Goal: Information Seeking & Learning: Learn about a topic

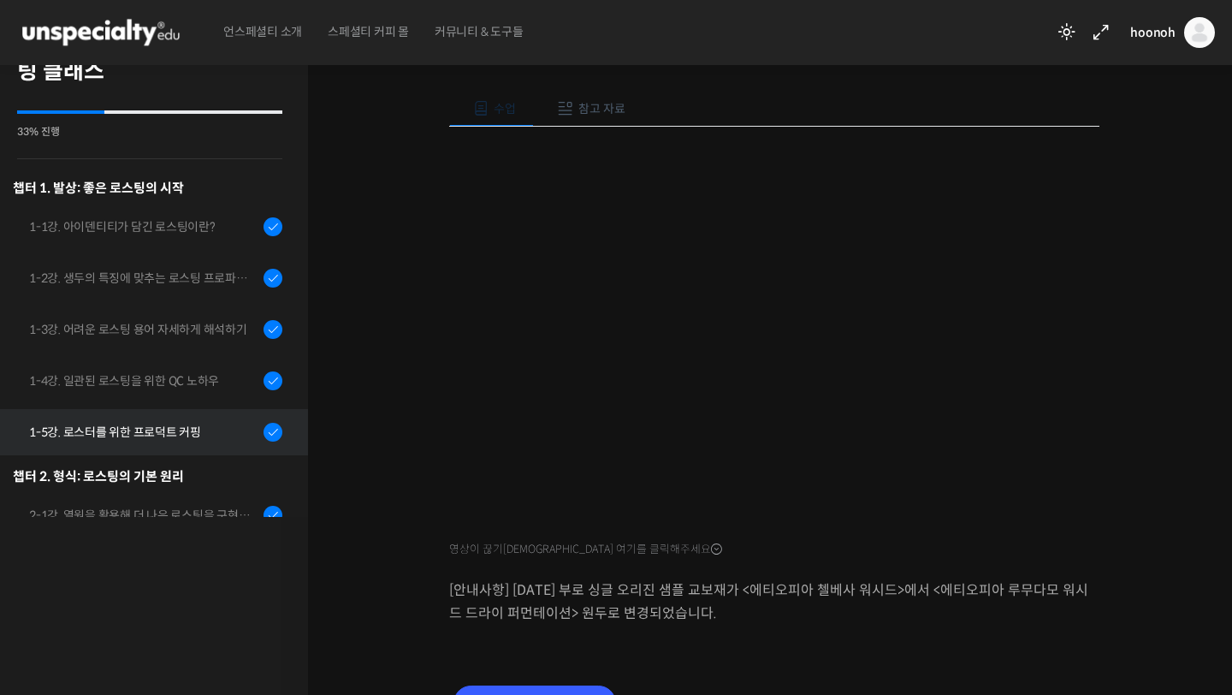
scroll to position [61, 0]
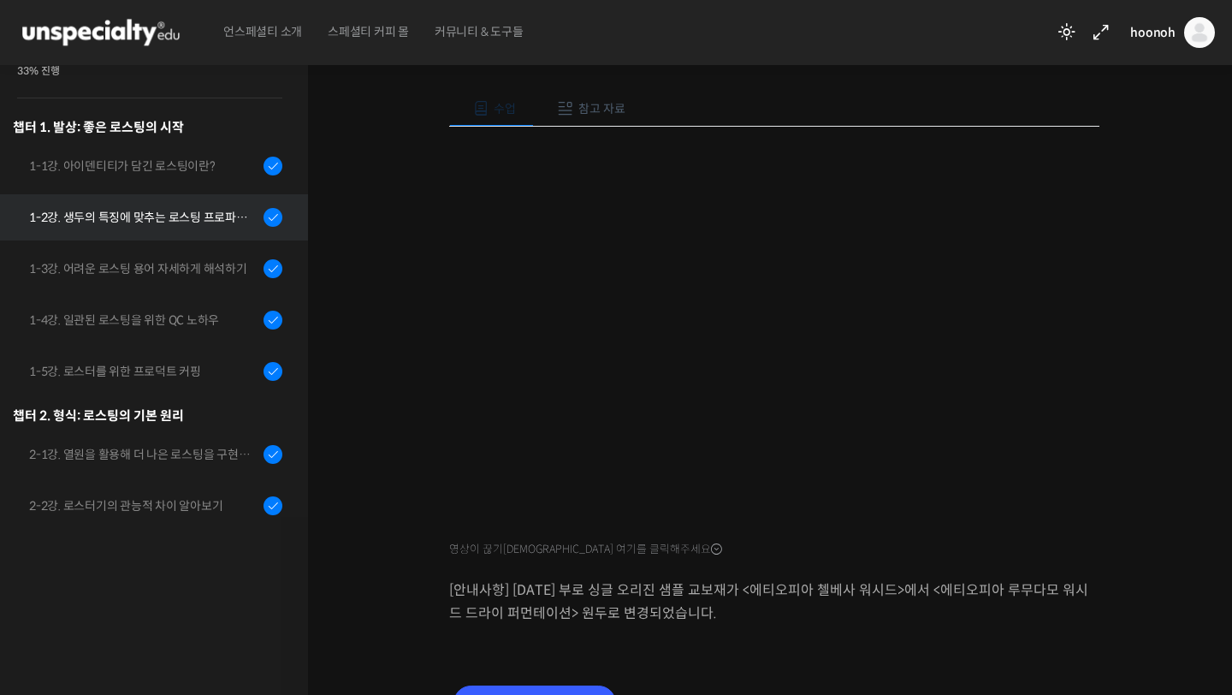
click at [163, 199] on link "1-2강. 생두의 특징에 맞추는 로스팅 프로파일 'Stength Level'" at bounding box center [149, 217] width 317 height 46
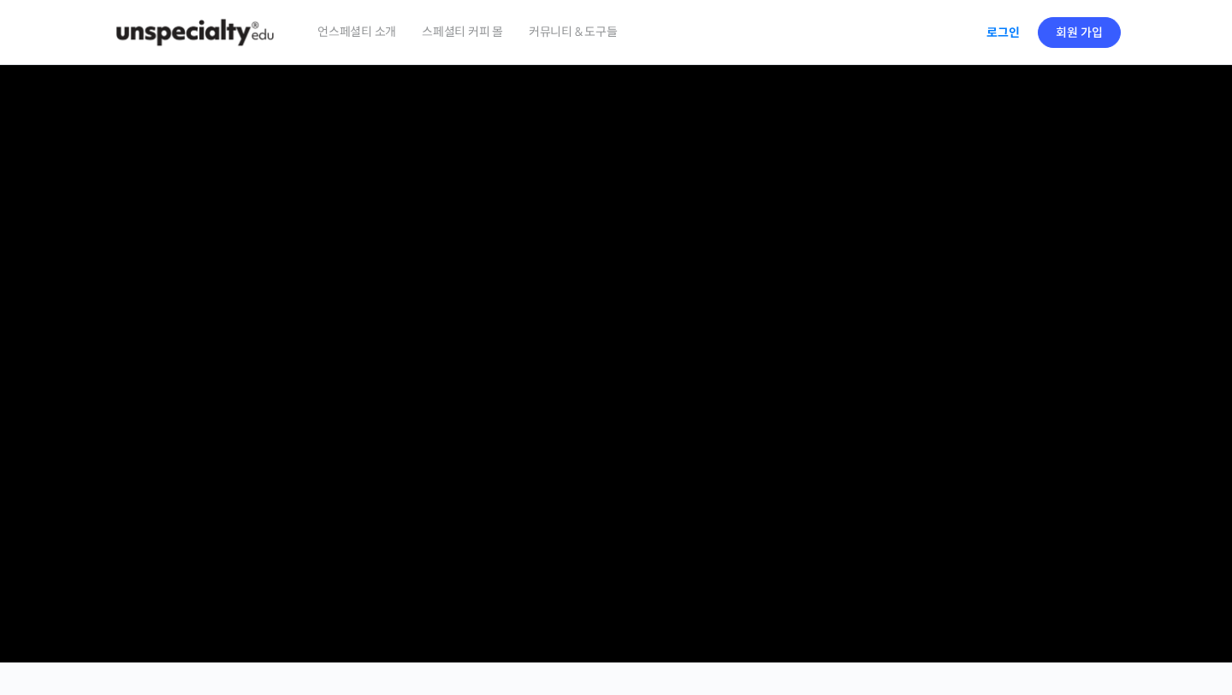
type input "coeurcoffeehaus@kakao.com"
click at [993, 33] on link "로그인" at bounding box center [1003, 32] width 54 height 39
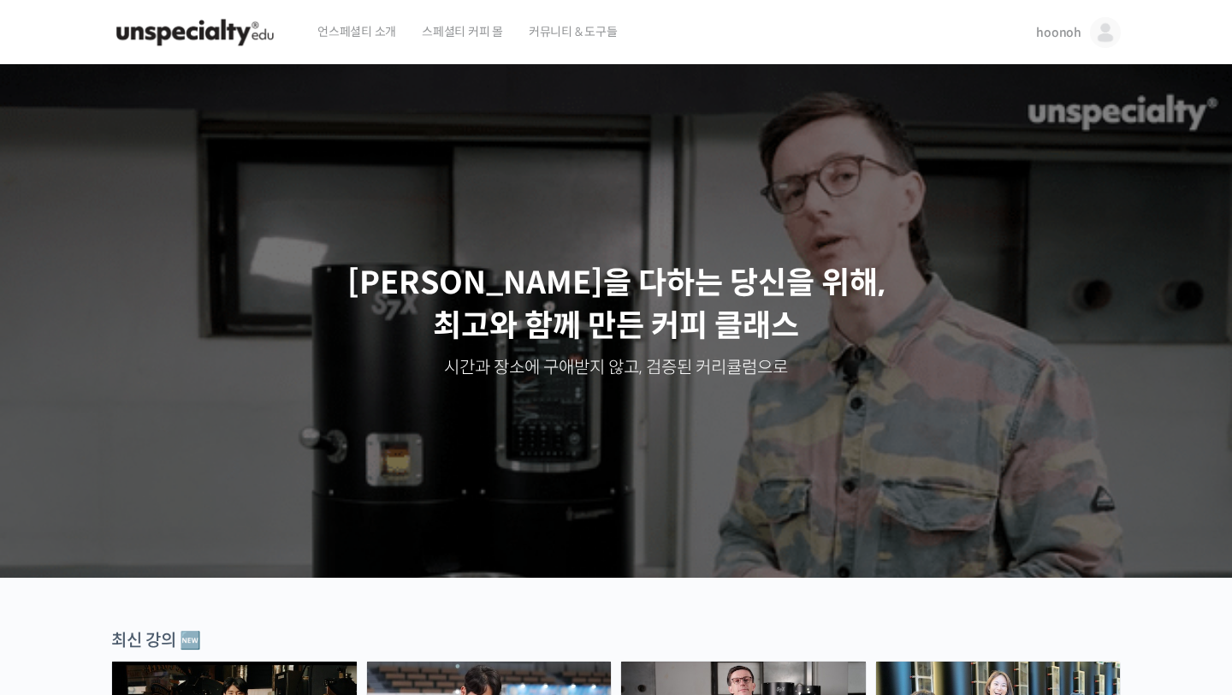
click at [1071, 31] on span "hoonoh" at bounding box center [1058, 32] width 45 height 15
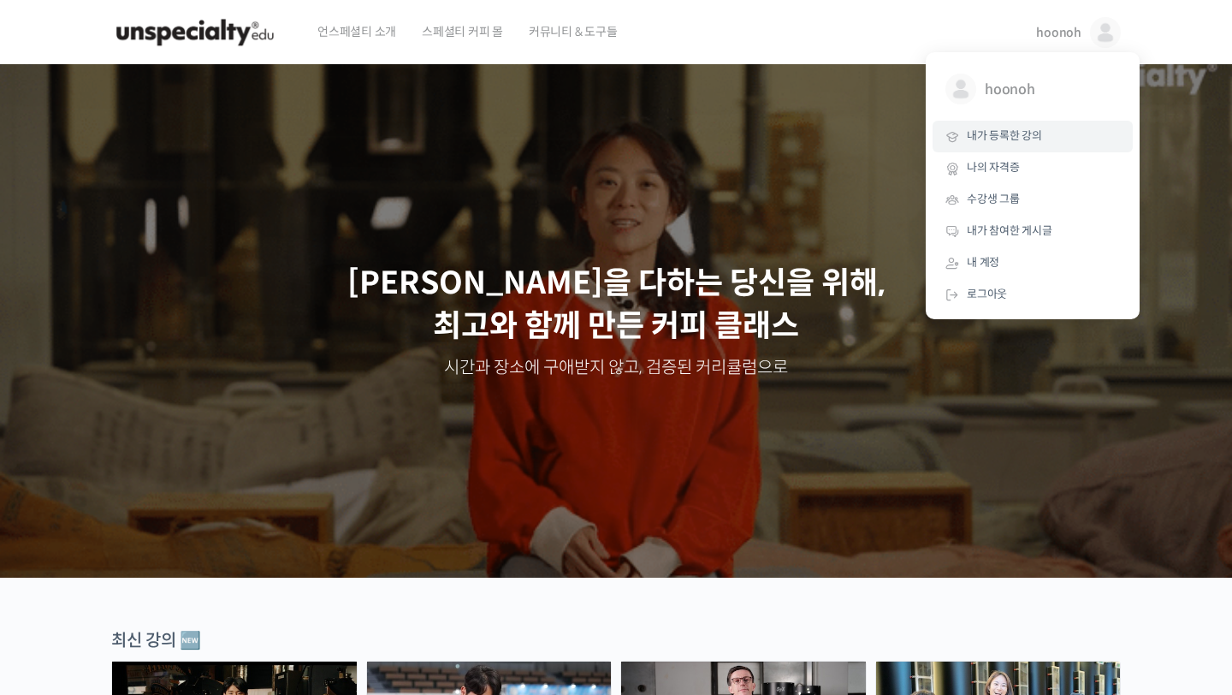
click at [1012, 148] on link "내가 등록한 강의" at bounding box center [1033, 137] width 200 height 32
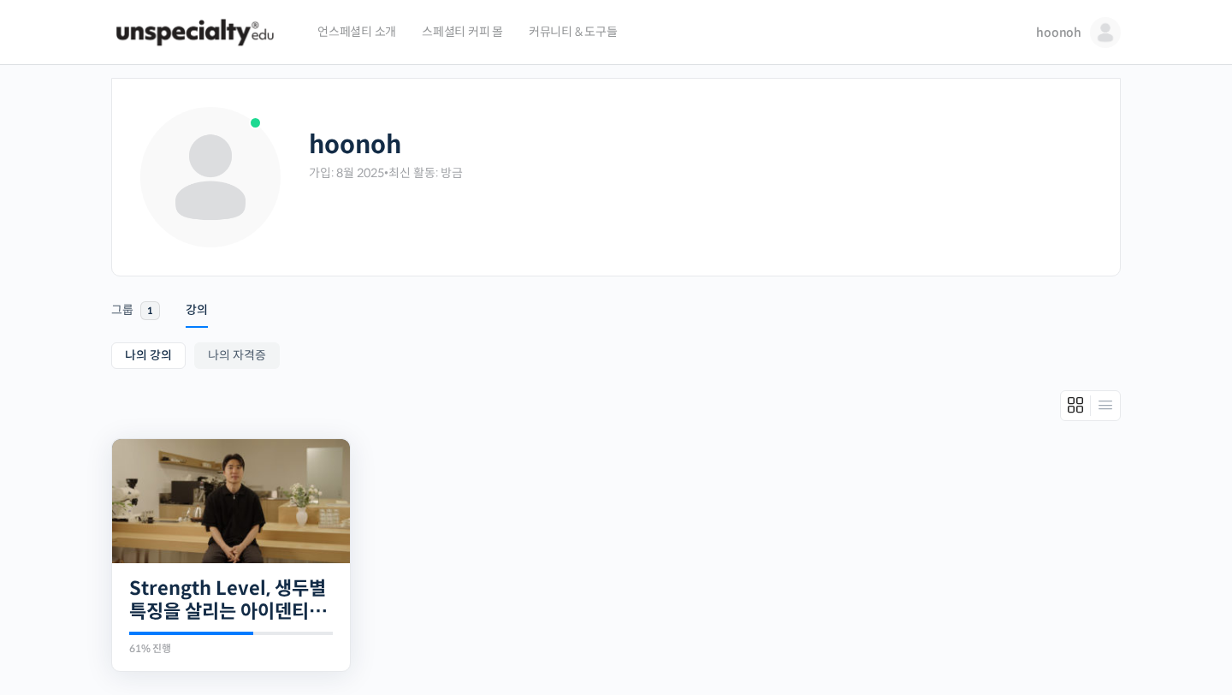
click at [283, 497] on img at bounding box center [231, 501] width 238 height 124
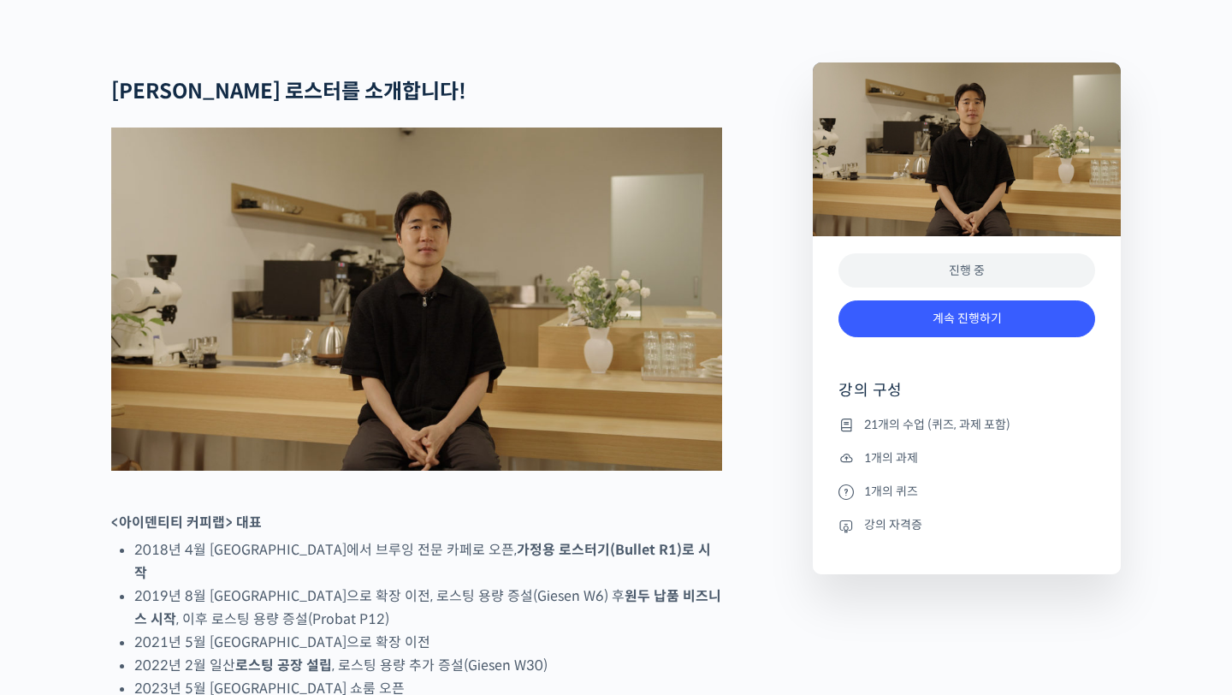
scroll to position [687, 0]
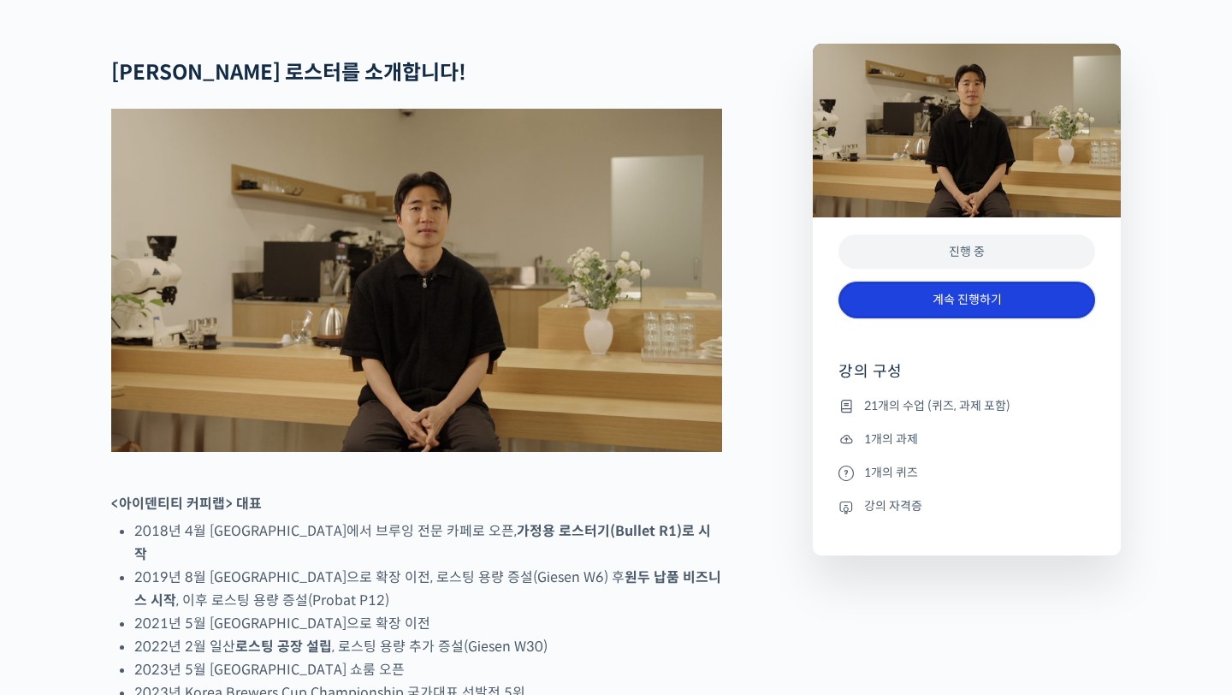
click at [949, 318] on link "계속 진행하기" at bounding box center [967, 299] width 257 height 37
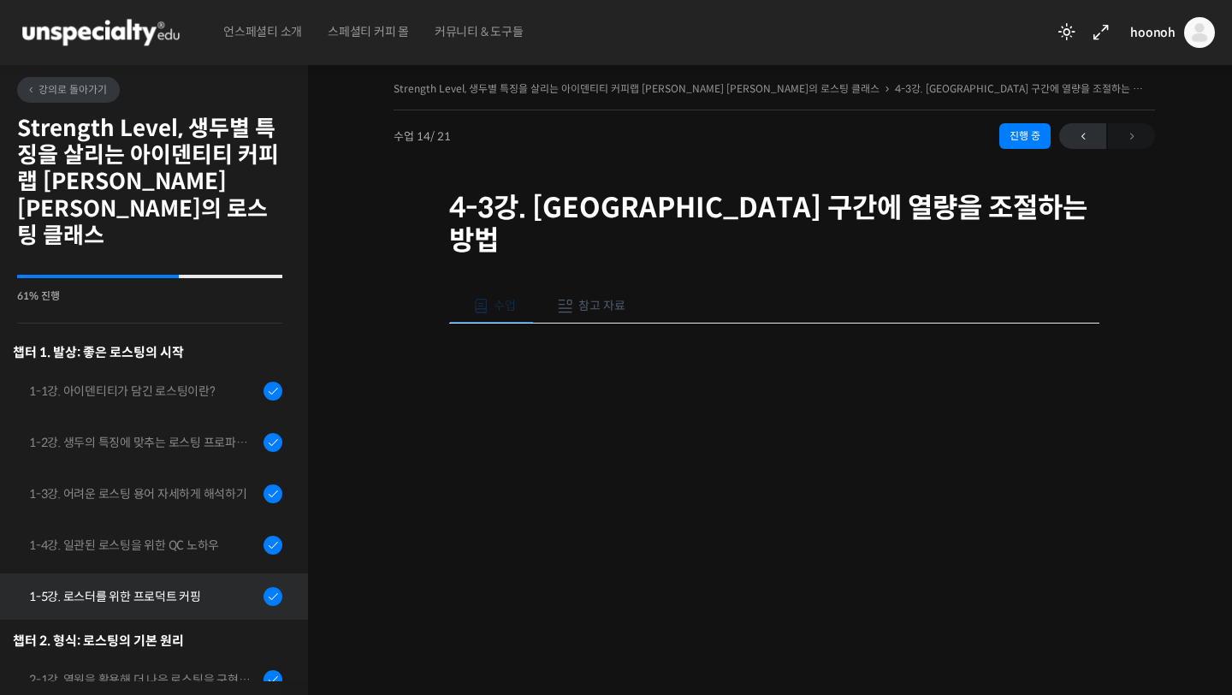
scroll to position [144, 0]
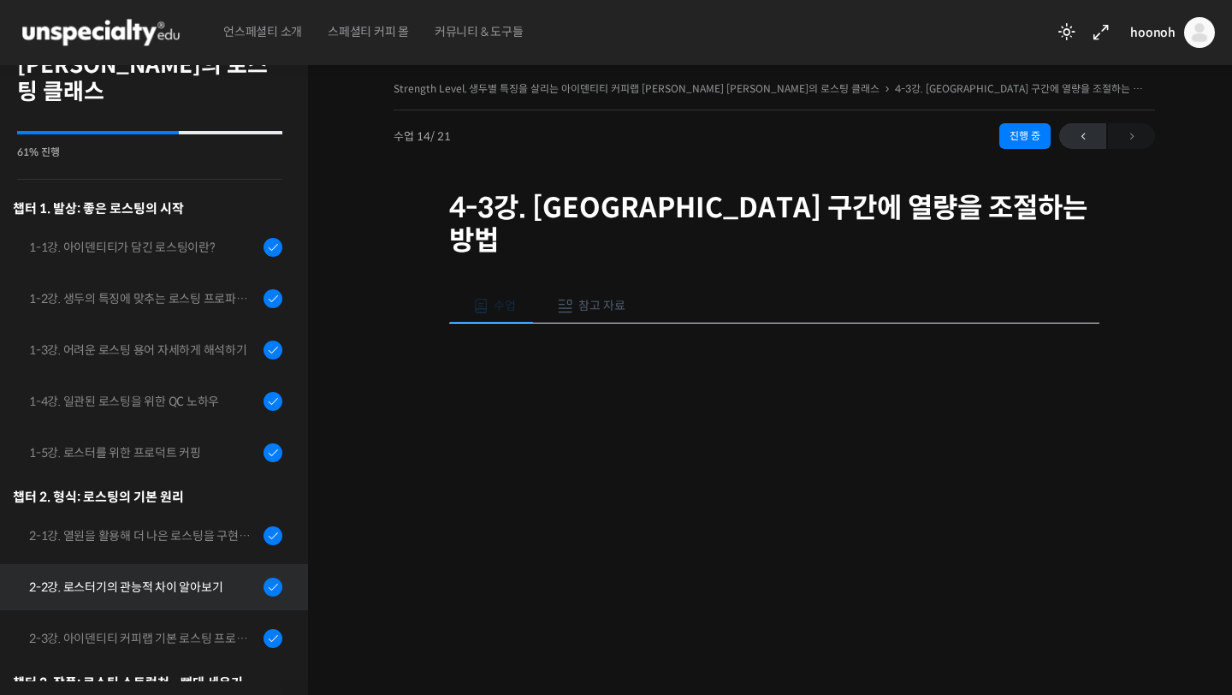
click at [193, 578] on div "2-2강. 로스터기의 관능적 차이 알아보기" at bounding box center [143, 587] width 229 height 19
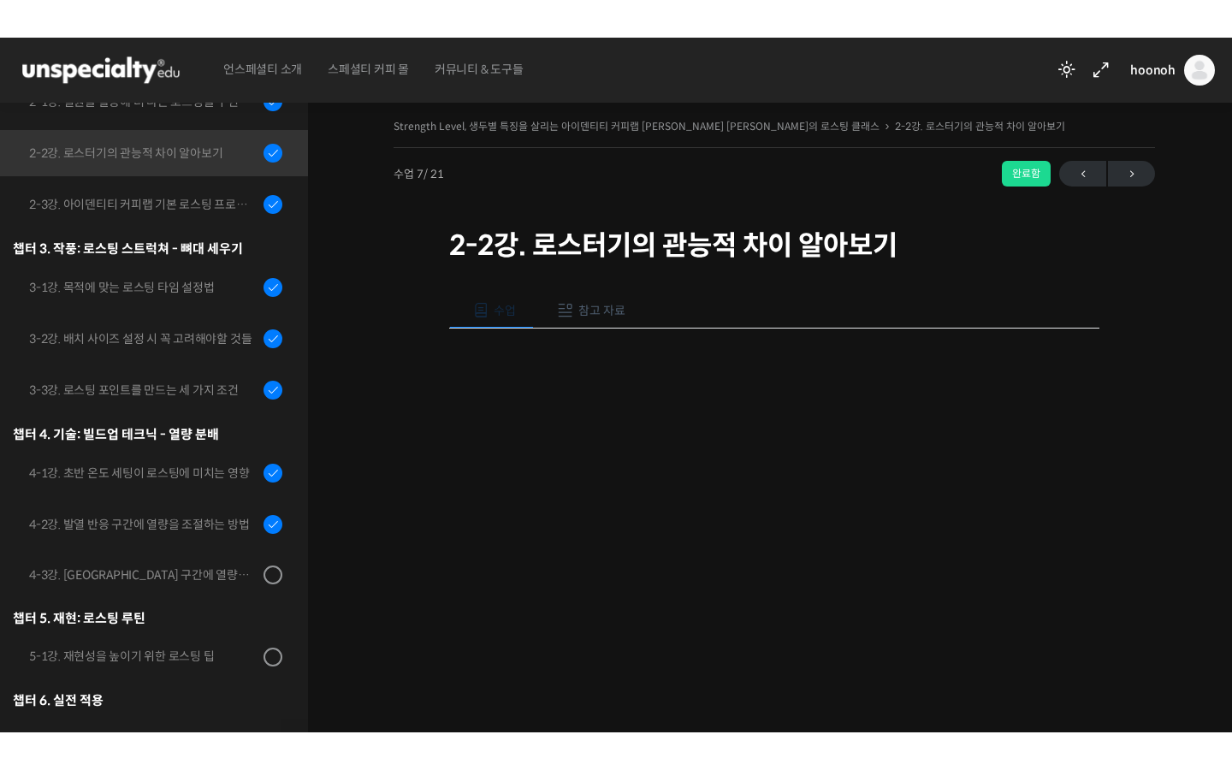
scroll to position [615, 0]
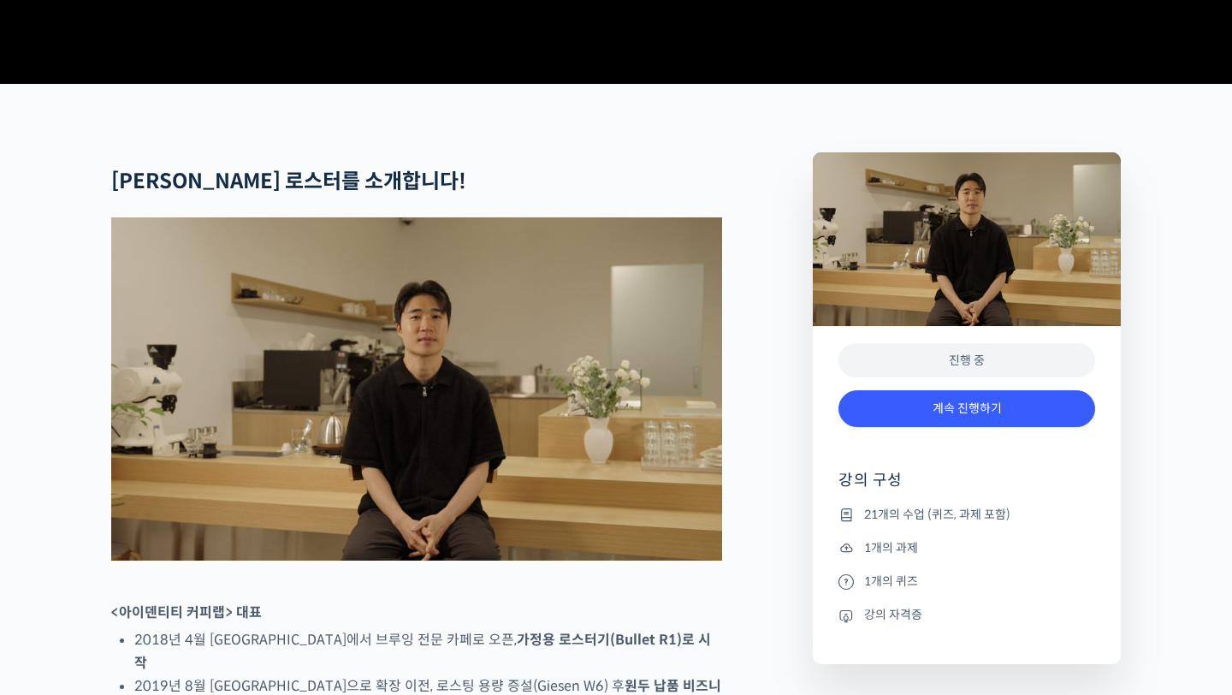
scroll to position [581, 0]
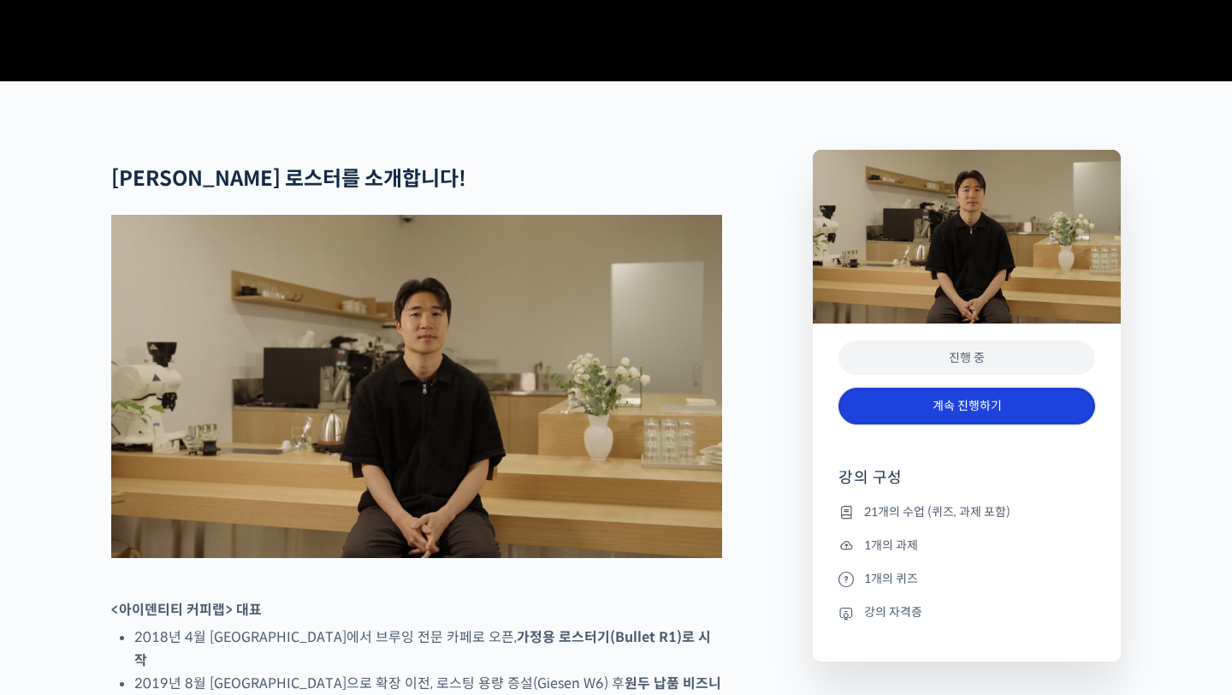
click at [1019, 424] on link "계속 진행하기" at bounding box center [967, 406] width 257 height 37
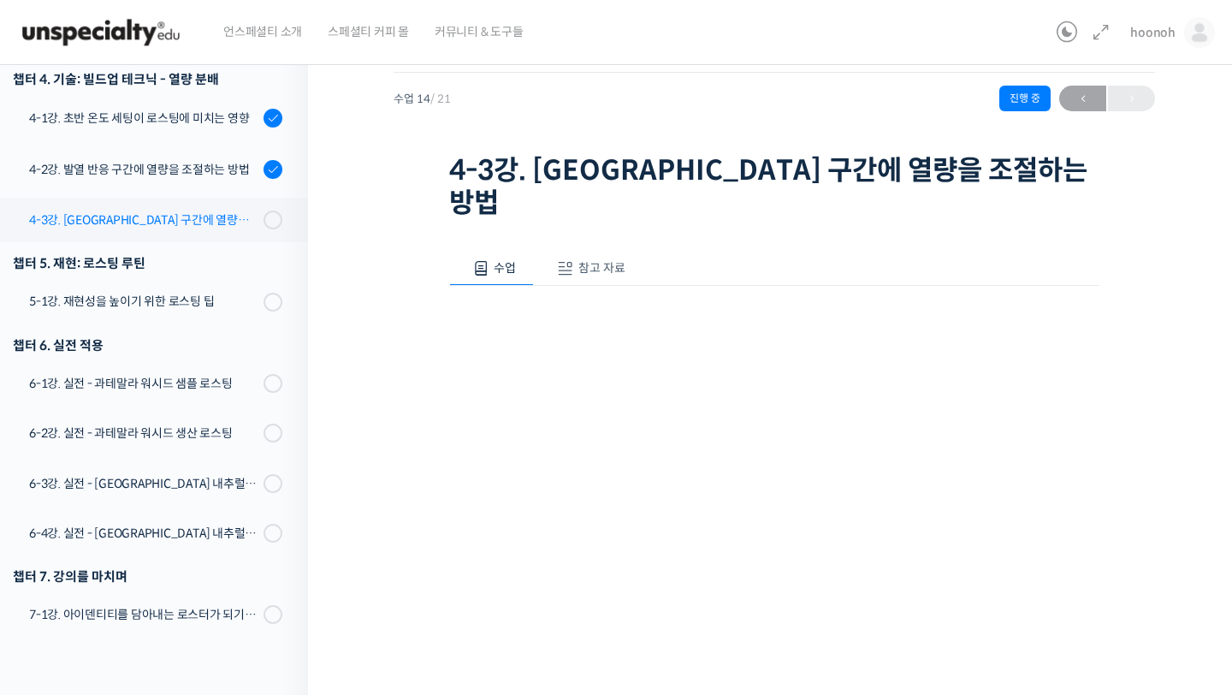
scroll to position [886, 0]
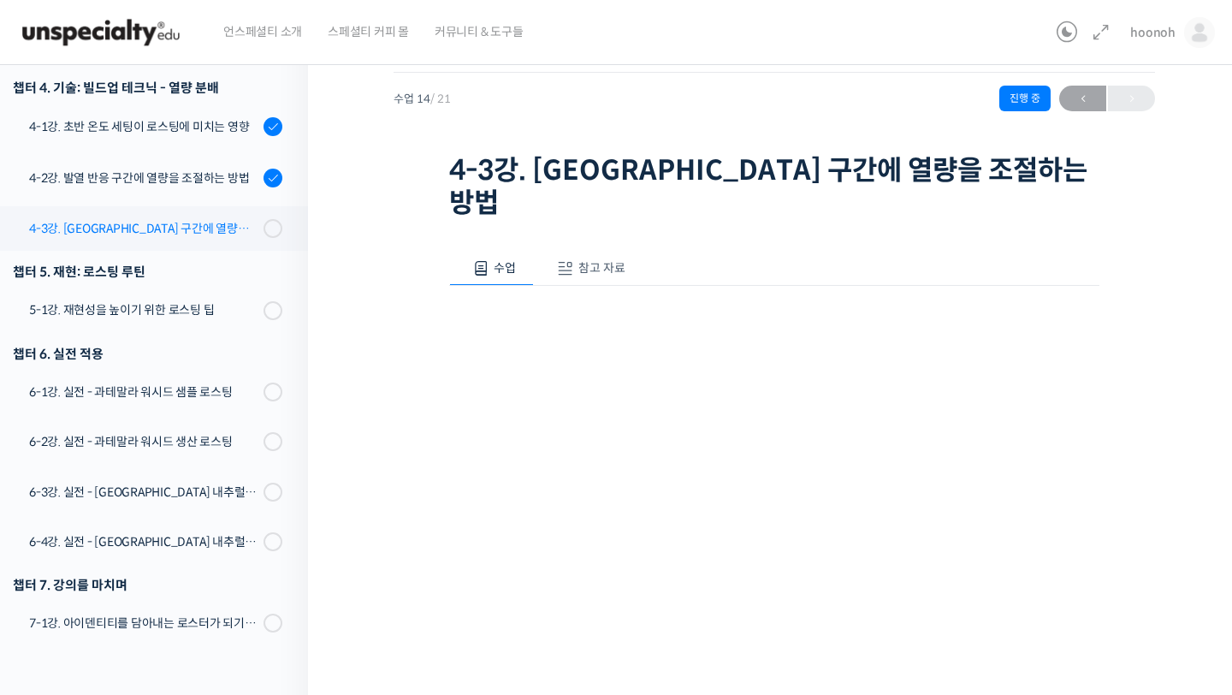
click at [210, 219] on div "4-3강. [GEOGRAPHIC_DATA] 구간에 열량을 조절하는 방법" at bounding box center [143, 228] width 229 height 19
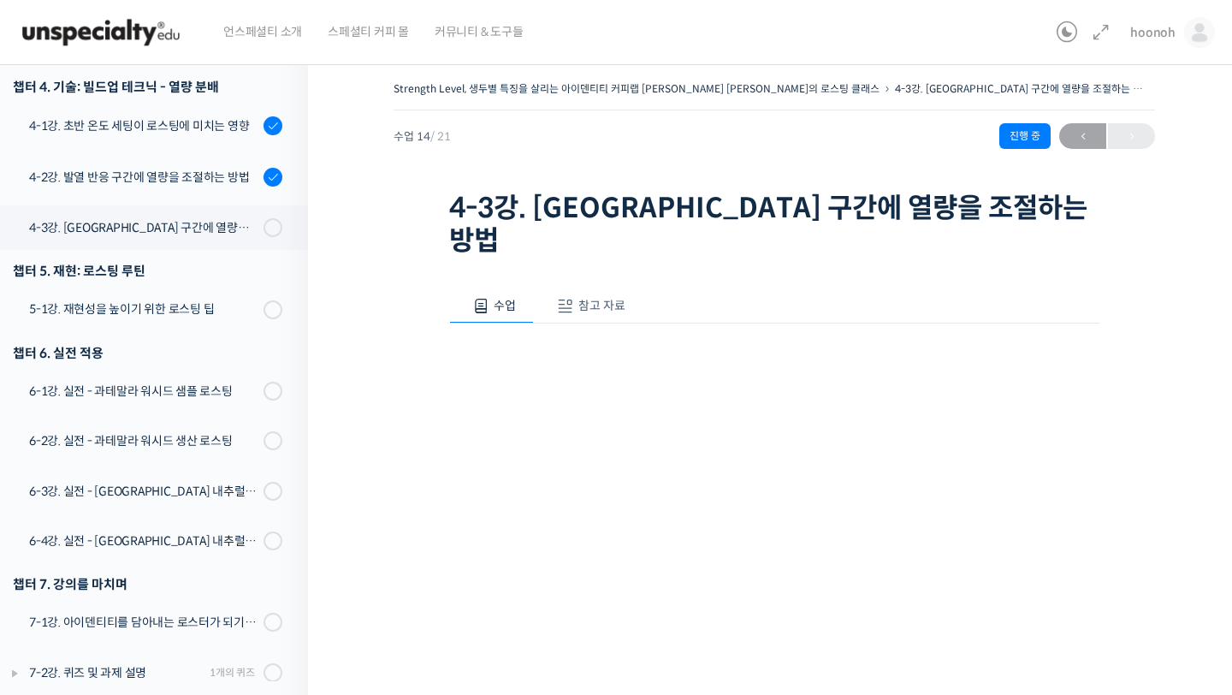
scroll to position [925, 0]
click at [207, 168] on div "4-2강. 발열 반응 구간에 열량을 조절하는 방법" at bounding box center [143, 177] width 229 height 19
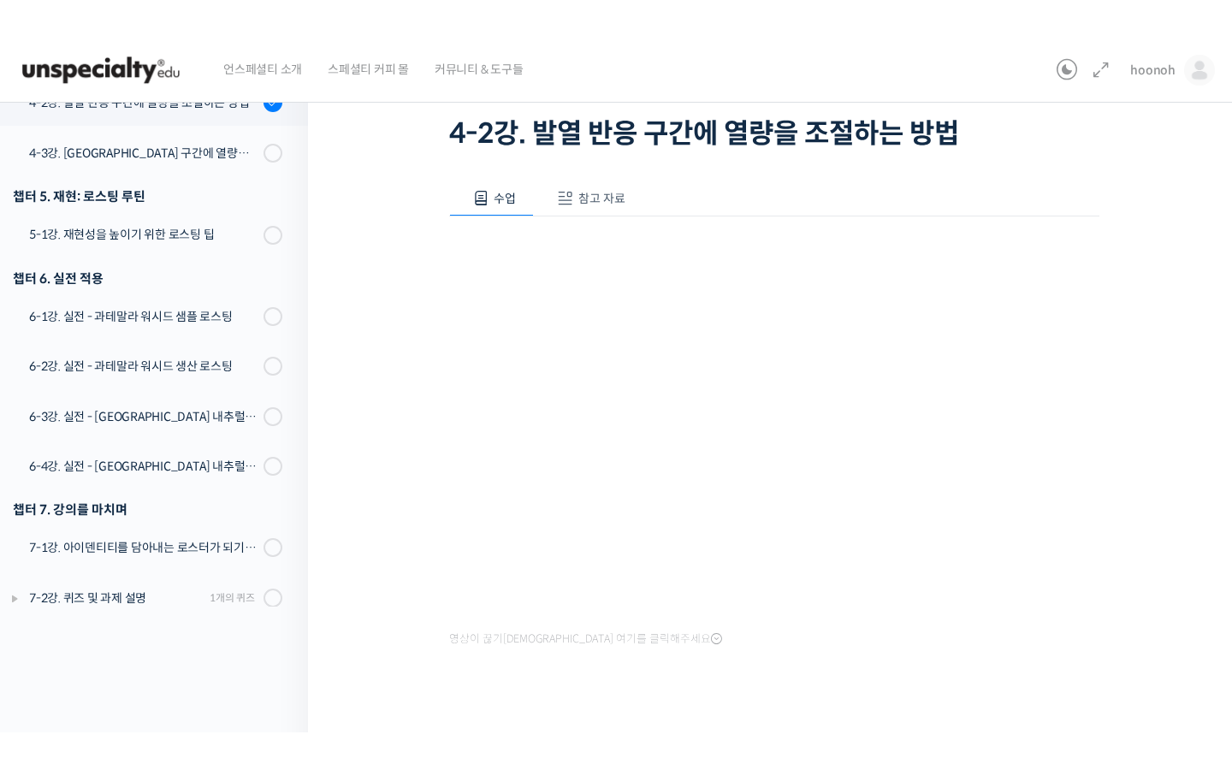
scroll to position [850, 0]
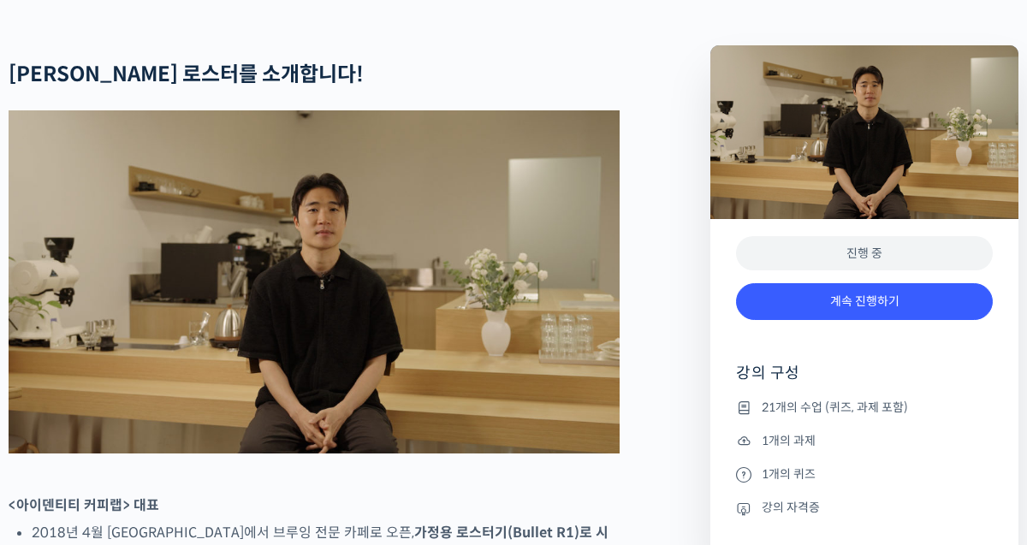
scroll to position [687, 0]
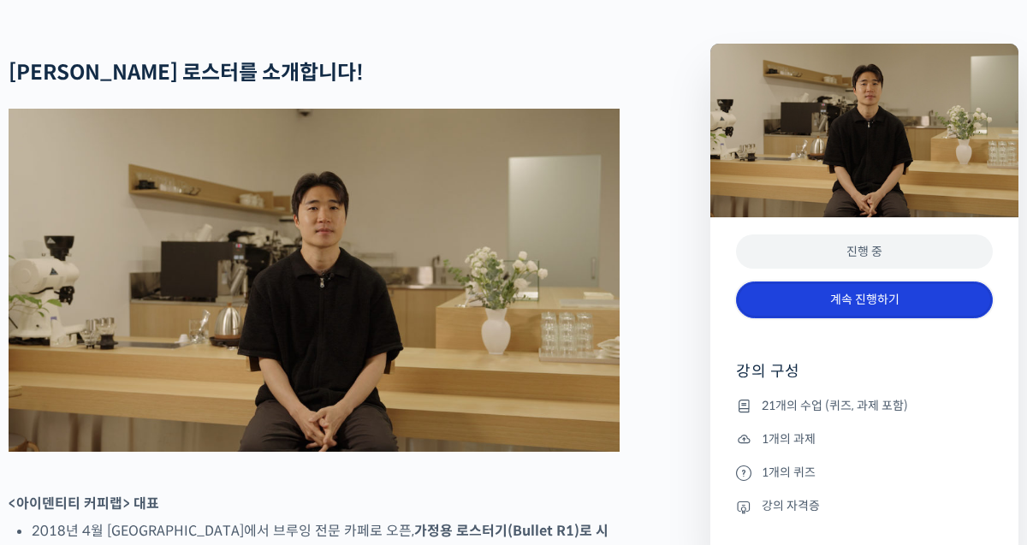
click at [775, 318] on link "계속 진행하기" at bounding box center [864, 299] width 257 height 37
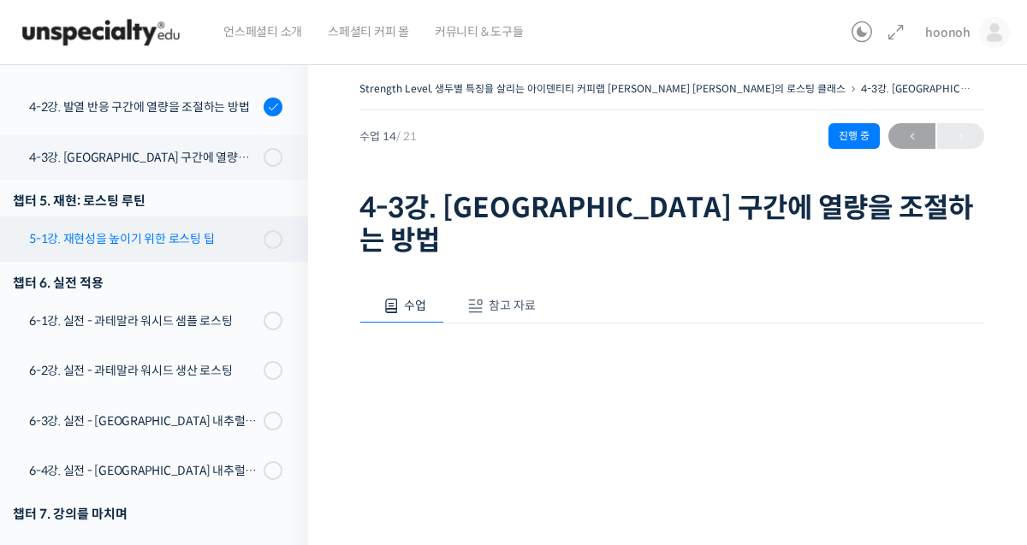
scroll to position [979, 0]
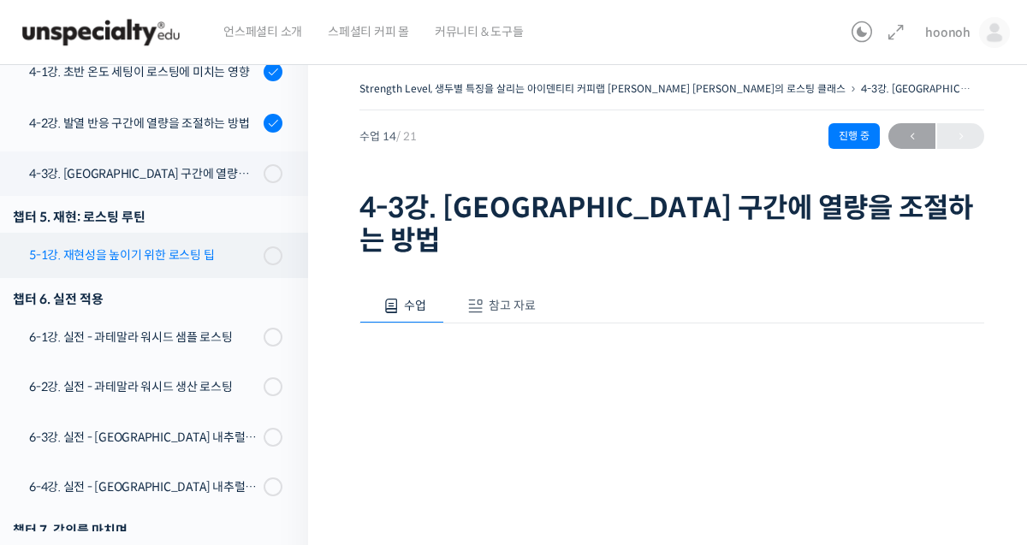
click at [234, 164] on div "4-3강. [GEOGRAPHIC_DATA] 구간에 열량을 조절하는 방법" at bounding box center [143, 173] width 229 height 19
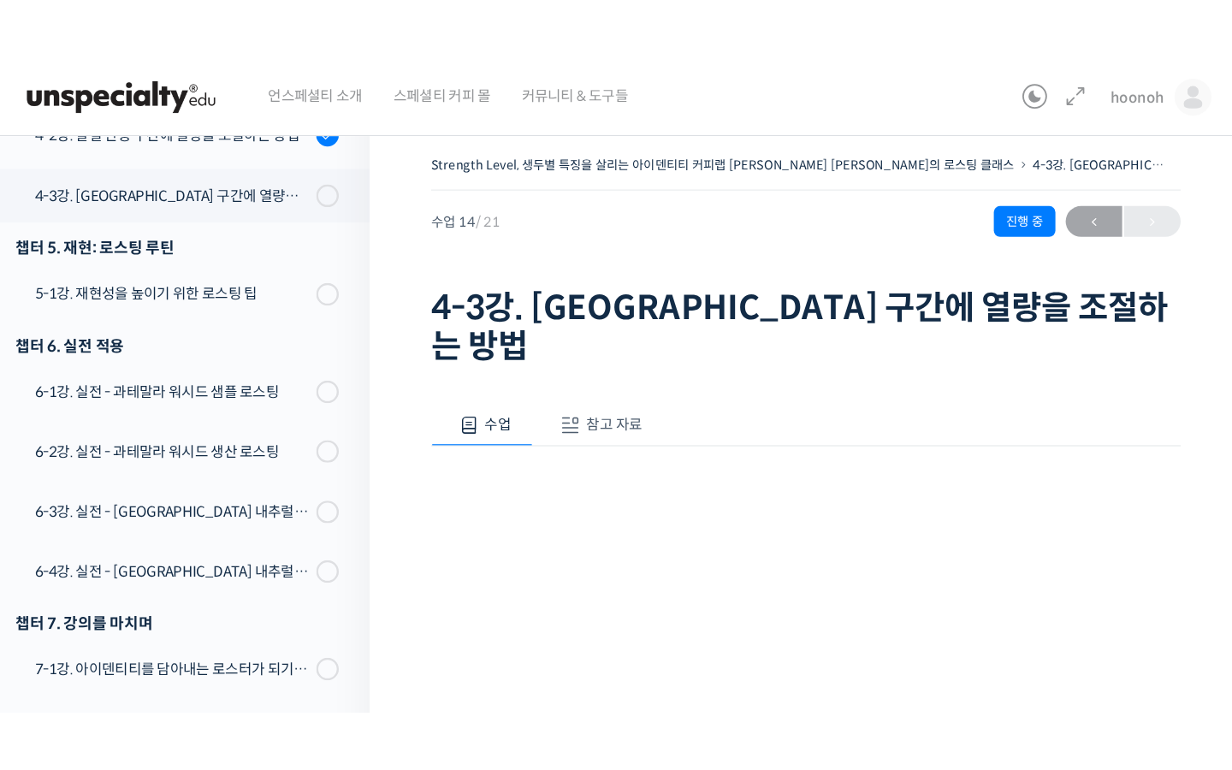
scroll to position [850, 0]
